Goal: Task Accomplishment & Management: Complete application form

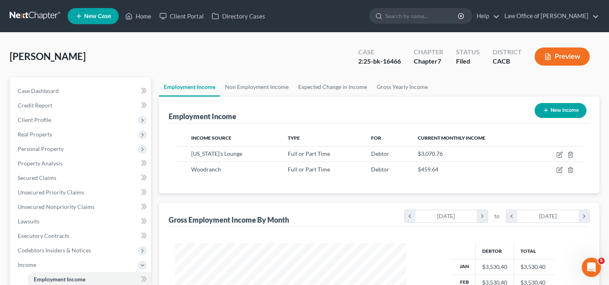
scroll to position [143, 248]
click at [147, 16] on link "Home" at bounding box center [138, 16] width 34 height 15
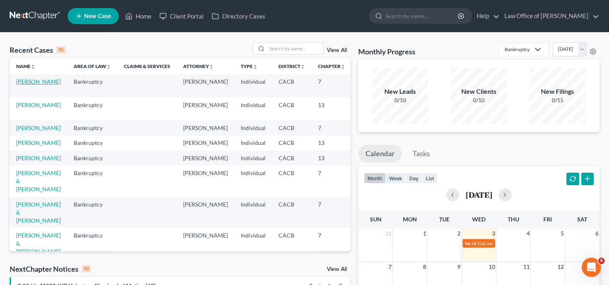
click at [21, 85] on link "[PERSON_NAME]" at bounding box center [38, 81] width 45 height 7
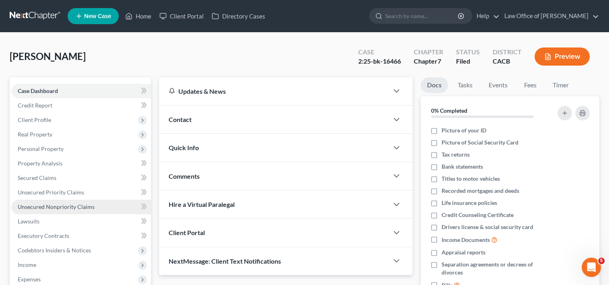
drag, startPoint x: 53, startPoint y: 211, endPoint x: 40, endPoint y: 205, distance: 13.5
click at [40, 205] on span "Unsecured Nonpriority Claims" at bounding box center [56, 206] width 77 height 7
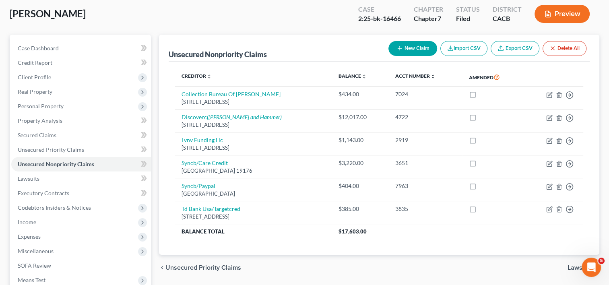
scroll to position [42, 0]
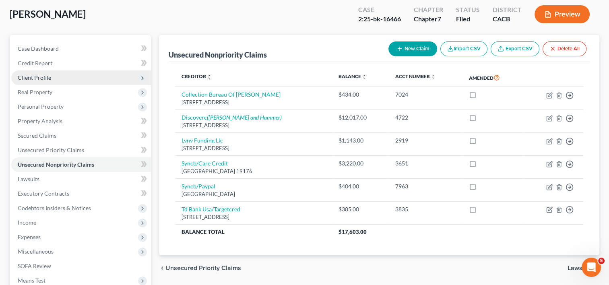
click at [37, 76] on span "Client Profile" at bounding box center [34, 77] width 33 height 7
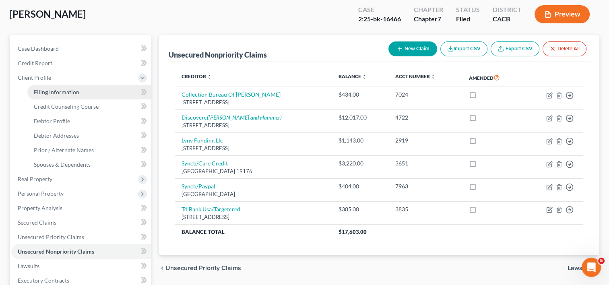
click at [42, 92] on span "Filing Information" at bounding box center [57, 92] width 46 height 7
select select "1"
select select "0"
select select "4"
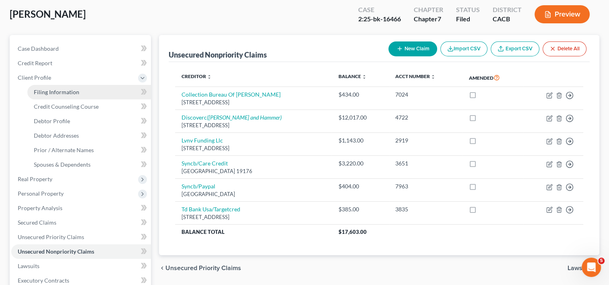
select select "0"
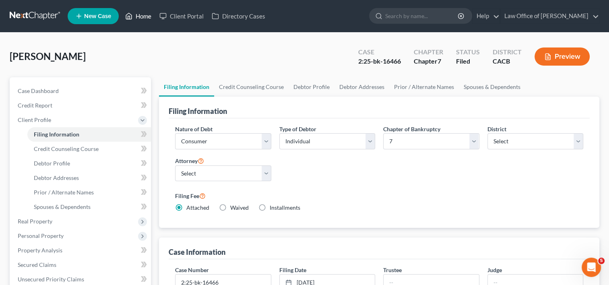
click at [141, 17] on link "Home" at bounding box center [138, 16] width 34 height 15
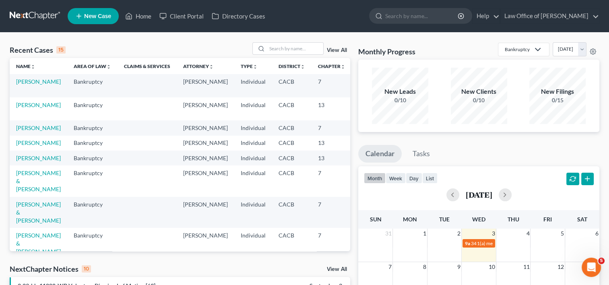
click at [67, 85] on td "Bankruptcy" at bounding box center [92, 85] width 50 height 23
click at [275, 45] on input "search" at bounding box center [295, 49] width 56 height 12
click at [27, 85] on link "[PERSON_NAME]" at bounding box center [38, 81] width 45 height 7
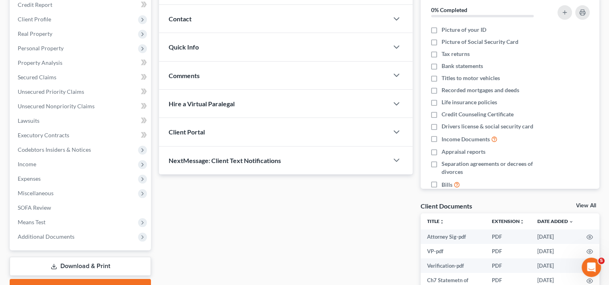
scroll to position [100, 0]
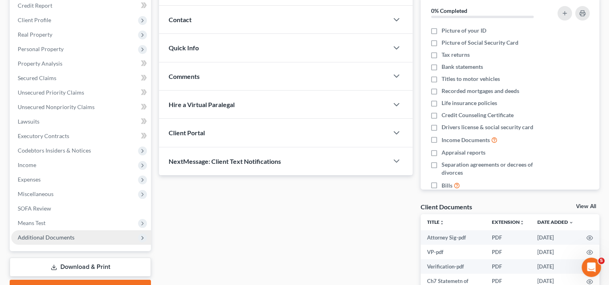
click at [52, 243] on span "Additional Documents" at bounding box center [81, 237] width 140 height 15
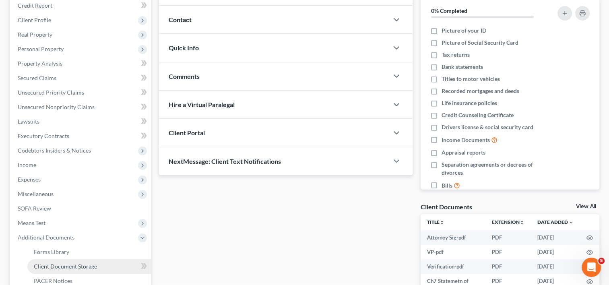
click at [69, 262] on link "Client Document Storage" at bounding box center [89, 266] width 124 height 15
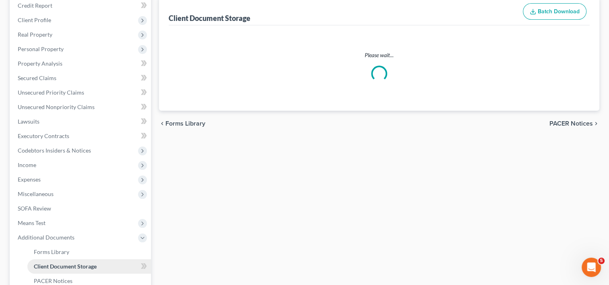
scroll to position [81, 0]
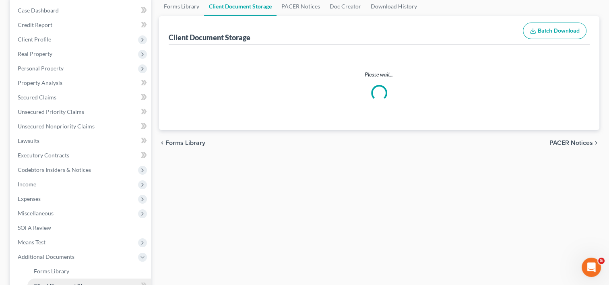
select select "30"
select select "56"
select select "57"
select select "58"
select select "65"
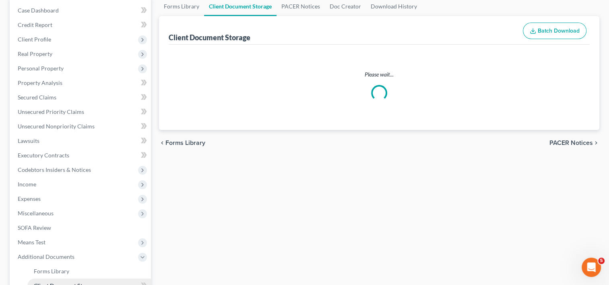
select select "55"
select select "59"
select select "60"
select select "7"
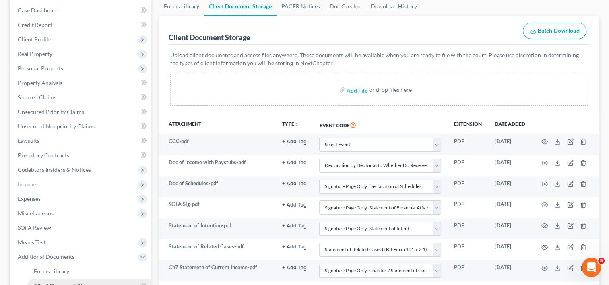
scroll to position [0, 0]
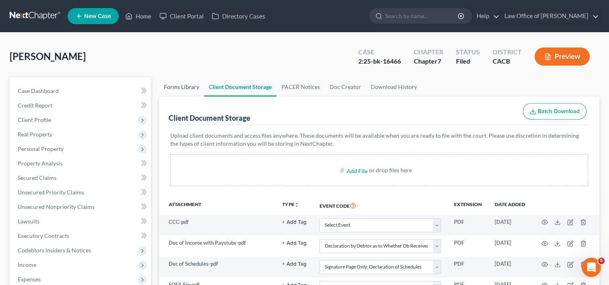
click at [178, 89] on link "Forms Library" at bounding box center [181, 86] width 45 height 19
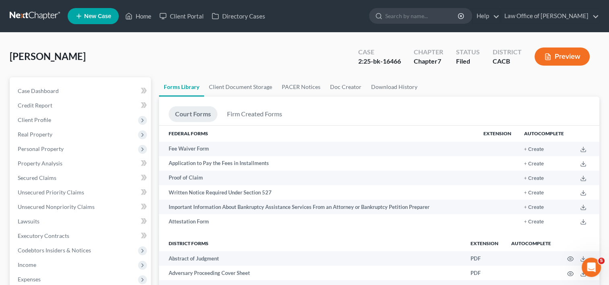
click at [261, 60] on div "[PERSON_NAME] Upgraded Case 2:25-bk-16466 Chapter Chapter 7 Status Filed Distri…" at bounding box center [305, 59] width 590 height 35
click at [141, 17] on link "Home" at bounding box center [138, 16] width 34 height 15
